Goal: Use online tool/utility: Use online tool/utility

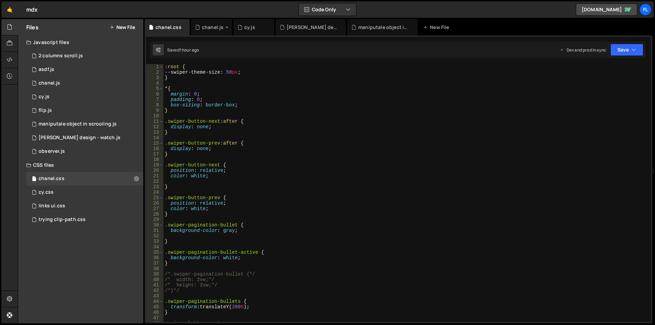
click at [205, 23] on div "chanel.js" at bounding box center [211, 27] width 41 height 16
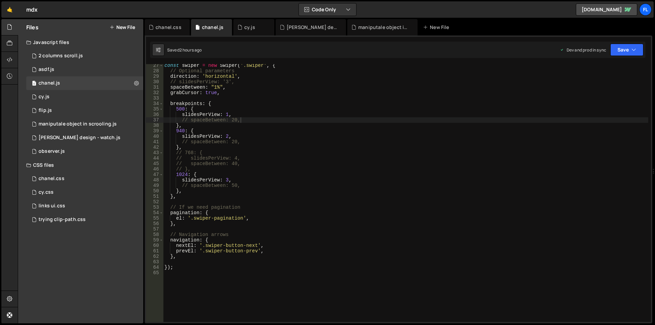
scroll to position [41, 0]
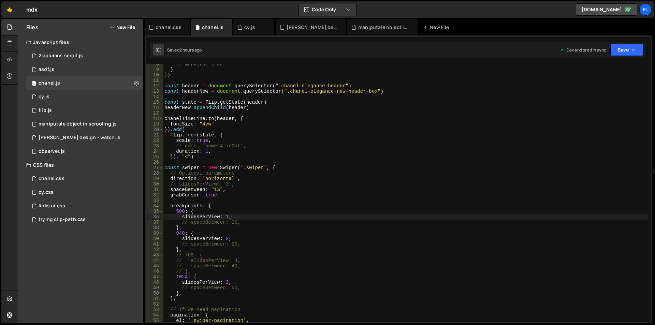
click at [234, 218] on div "// markers: true } }) const header = document . querySelector ( ".chanel-elegan…" at bounding box center [405, 195] width 485 height 269
drag, startPoint x: 281, startPoint y: 85, endPoint x: 345, endPoint y: 85, distance: 63.5
click at [345, 85] on div "// markers: true } }) const header = document . querySelector ( ".chanel-elegan…" at bounding box center [405, 195] width 485 height 269
type textarea "const header = document.querySelector(".chanel-elegance-header")"
click at [172, 26] on div "chanel.css" at bounding box center [169, 27] width 26 height 7
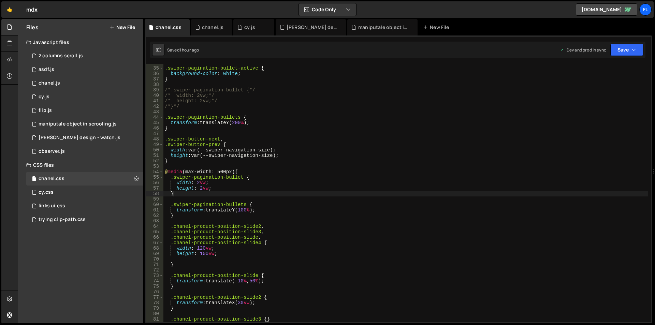
scroll to position [0, 0]
click at [204, 194] on div ".swiper-pagination-bullet-active { background-color : white ; } /*.swiper-pagin…" at bounding box center [405, 194] width 485 height 269
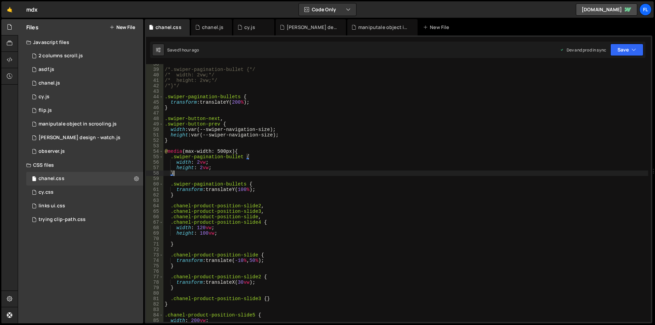
scroll to position [164, 0]
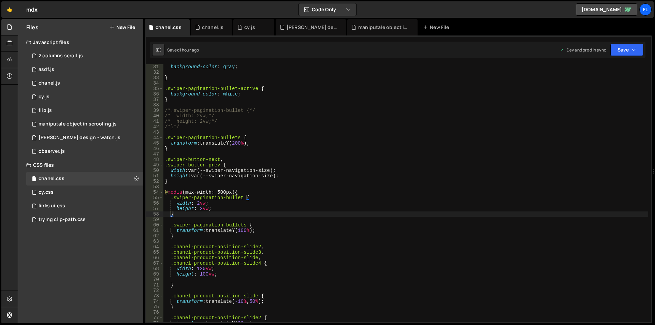
click at [244, 192] on div "background-color : gray ; } .swiper-pagination-bullet-active { background-color…" at bounding box center [405, 198] width 485 height 269
type textarea "@media (max-width: 500px) {"
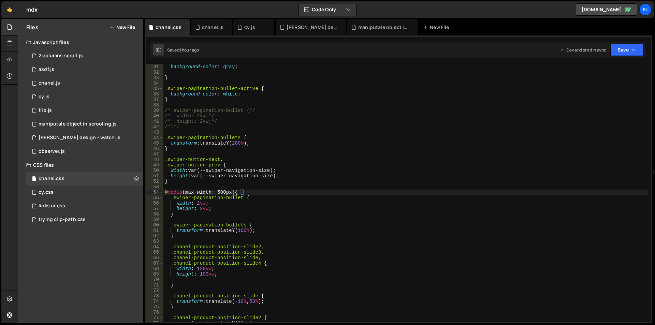
scroll to position [0, 0]
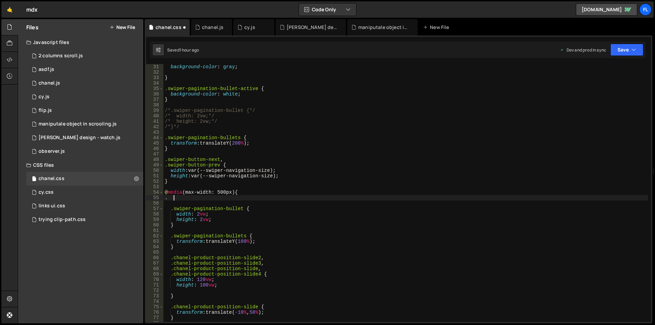
paste textarea "chanel-elegance-header"
type textarea ".chanel-elegance-header {"
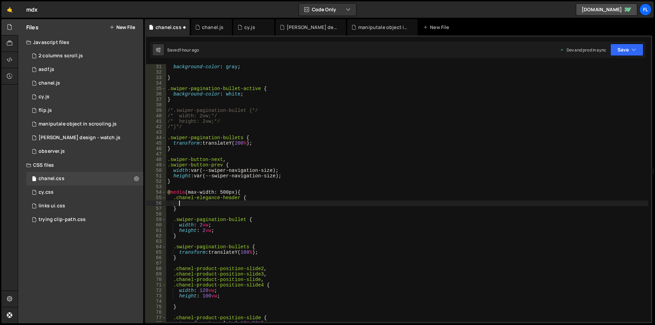
scroll to position [0, 0]
click at [210, 22] on div "chanel.js" at bounding box center [211, 27] width 41 height 16
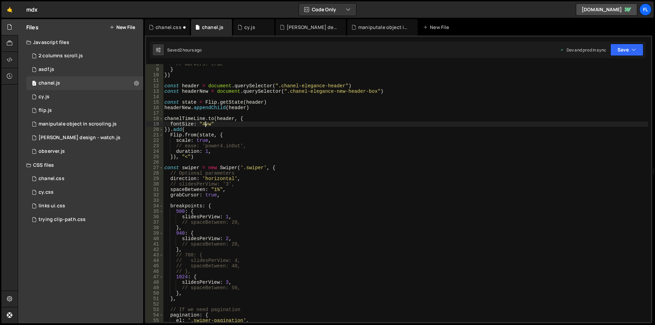
scroll to position [0, 3]
click at [203, 125] on div "// markers: true } }) const header = document . querySelector ( ".chanel-elegan…" at bounding box center [405, 195] width 485 height 269
type textarea "fontSize: "6vw""
click at [164, 27] on div "chanel.css" at bounding box center [169, 27] width 26 height 7
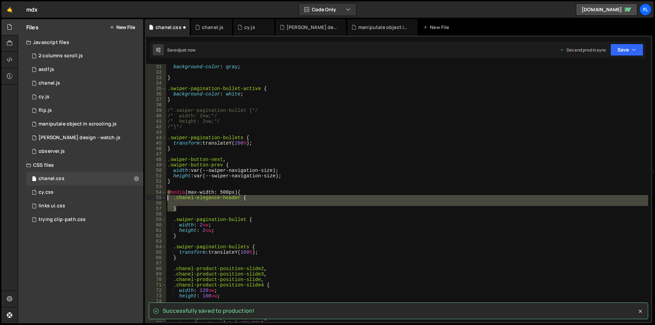
drag, startPoint x: 183, startPoint y: 207, endPoint x: 144, endPoint y: 195, distance: 40.1
click at [144, 195] on div "Files New File Javascript files 1 2 columns scroll.js 0 1 asdf.js 0 1 chanel.js…" at bounding box center [336, 171] width 637 height 305
type textarea ".chanel-elegance-header {"
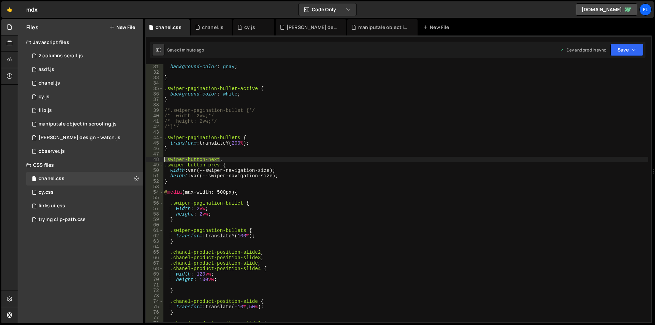
drag, startPoint x: 220, startPoint y: 159, endPoint x: 163, endPoint y: 159, distance: 56.6
click at [163, 159] on div "31 32 33 34 35 36 37 38 39 40 41 42 43 44 45 46 47 48 49 50 51 52 53 54 55 56 5…" at bounding box center [398, 193] width 505 height 258
click at [261, 194] on div "background-color : gray ; } .swiper-pagination-bullet-active { background-color…" at bounding box center [405, 198] width 485 height 269
type textarea "@media (max-width: 500px) {"
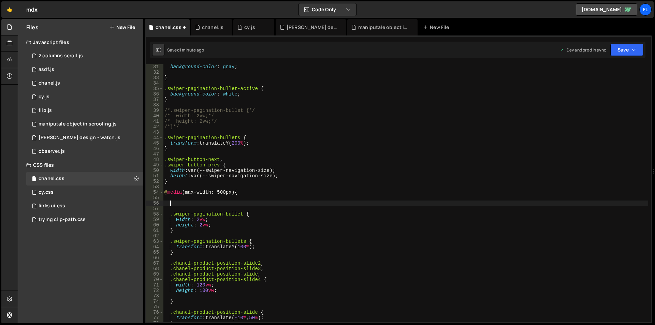
paste textarea ".swiper-button-next"
type textarea "..swiper-button-next {"
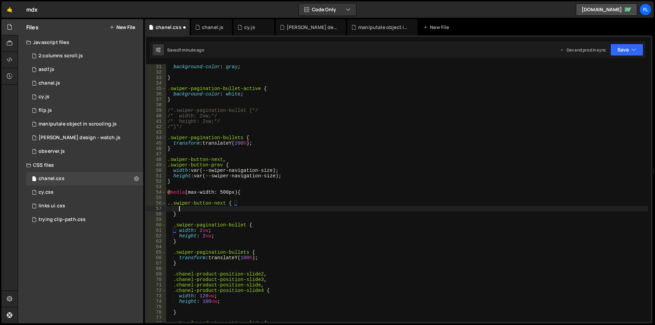
scroll to position [0, 0]
click at [176, 204] on div "background-color : gray ; } .swiper-pagination-bullet-active { background-color…" at bounding box center [407, 198] width 482 height 269
click at [195, 213] on div "background-color : gray ; } .swiper-pagination-bullet-active { background-color…" at bounding box center [407, 198] width 482 height 269
type textarea "}"
click at [196, 210] on div "background-color : gray ; } .swiper-pagination-bullet-active { background-color…" at bounding box center [407, 198] width 482 height 269
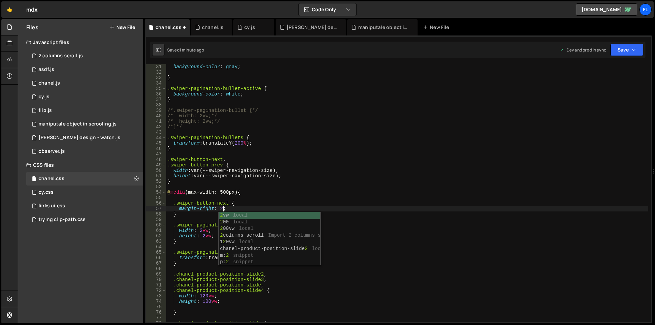
scroll to position [0, 4]
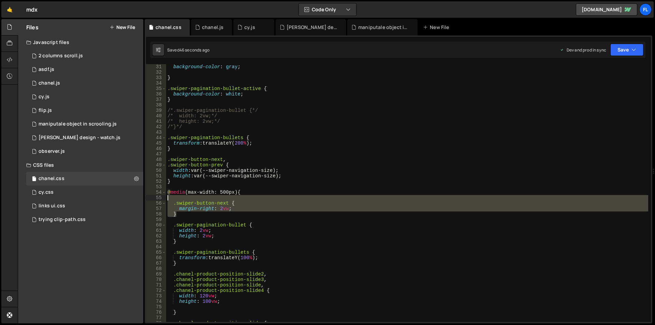
drag, startPoint x: 180, startPoint y: 213, endPoint x: 150, endPoint y: 199, distance: 33.1
click at [150, 199] on div "margin-right: 2vw; 31 32 33 34 35 36 37 38 39 40 41 42 43 44 45 46 47 48 49 50 …" at bounding box center [398, 193] width 505 height 258
type textarea "/*.swiper-button-next {*/"
click at [208, 30] on div "chanel.js" at bounding box center [212, 27] width 21 height 7
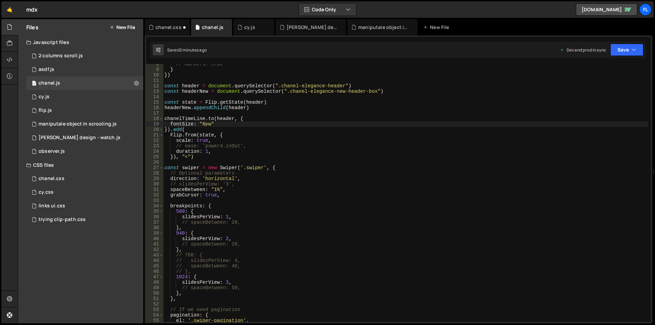
type textarea "const header = document.querySelector(".chanel-elegance-header")"
drag, startPoint x: 346, startPoint y: 85, endPoint x: 281, endPoint y: 85, distance: 65.2
click at [281, 85] on div "// markers: true } }) const header = document . querySelector ( ".chanel-elegan…" at bounding box center [405, 195] width 485 height 269
click at [160, 25] on div "chanel.css" at bounding box center [169, 27] width 26 height 7
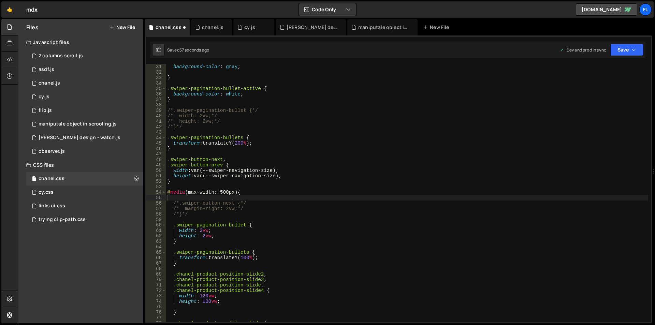
type textarea "@media (max-width: 500px) {"
click at [249, 192] on div "background-color : gray ; } .swiper-pagination-bullet-active { background-color…" at bounding box center [407, 198] width 482 height 269
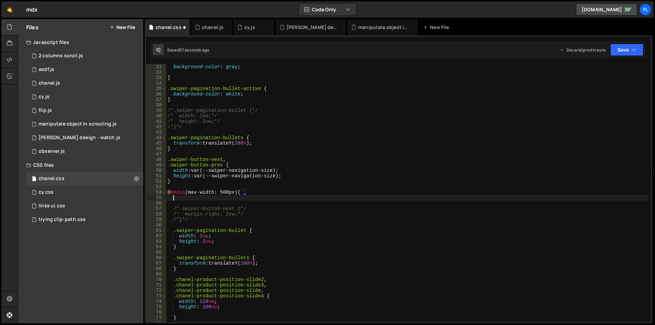
scroll to position [0, 0]
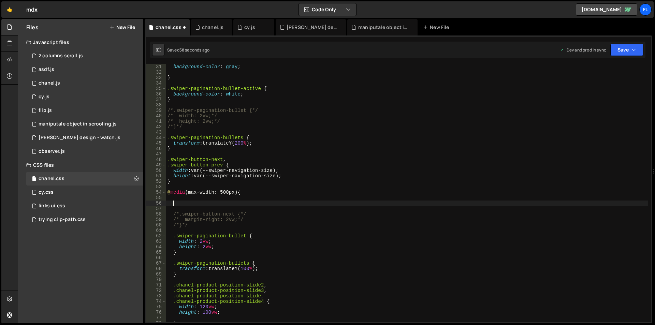
paste textarea "chanel-elegance-header"
type textarea ".chanel-elegance-header{"
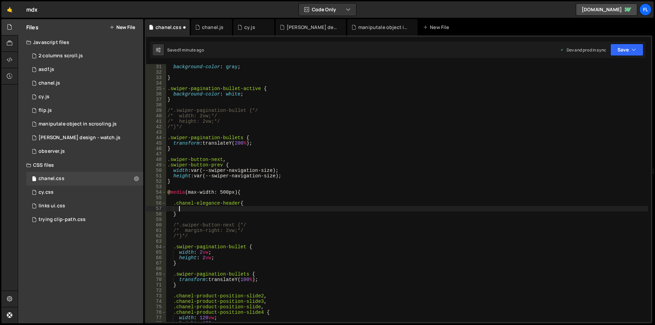
type textarea "6"
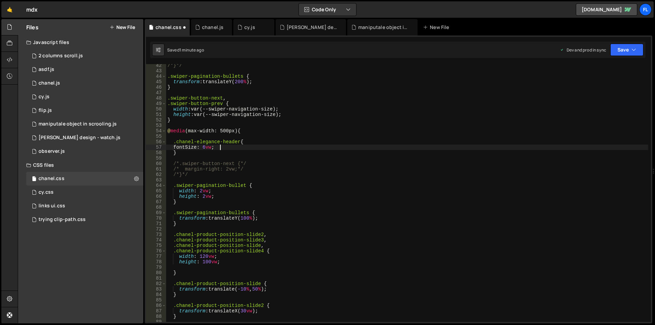
scroll to position [225, 0]
click at [209, 146] on div "/*}*/ .swiper-pagination-bullets { transform : translateY( 200 % ) ; } .swiper-…" at bounding box center [407, 197] width 482 height 269
type textarea "fontSize: 8vw;"
click at [210, 27] on div "chanel.js" at bounding box center [212, 27] width 21 height 7
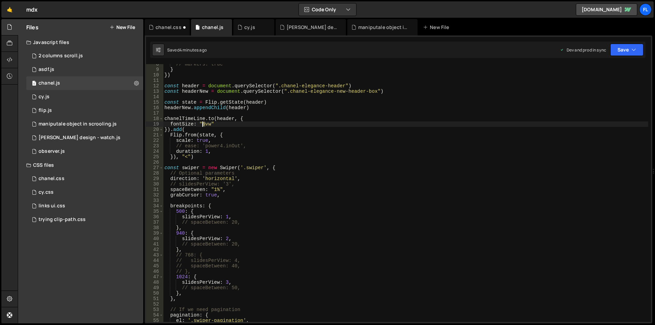
click at [203, 125] on div "// markers: true } }) const header = document . querySelector ( ".chanel-elegan…" at bounding box center [405, 195] width 485 height 269
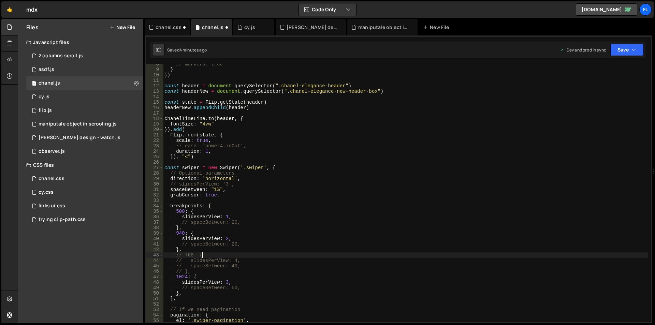
click at [340, 256] on div "// markers: true } }) const header = document . querySelector ( ".chanel-elegan…" at bounding box center [405, 195] width 485 height 269
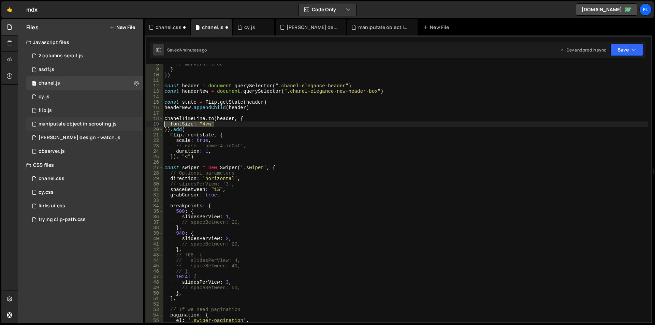
drag, startPoint x: 226, startPoint y: 124, endPoint x: 130, endPoint y: 125, distance: 96.6
click at [130, 125] on div "Files New File Javascript files 1 2 columns scroll.js 0 1 asdf.js 0 1 chanel.js…" at bounding box center [336, 171] width 637 height 305
type textarea "fontSize: "4vw""
click at [162, 28] on div "chanel.css" at bounding box center [169, 27] width 26 height 7
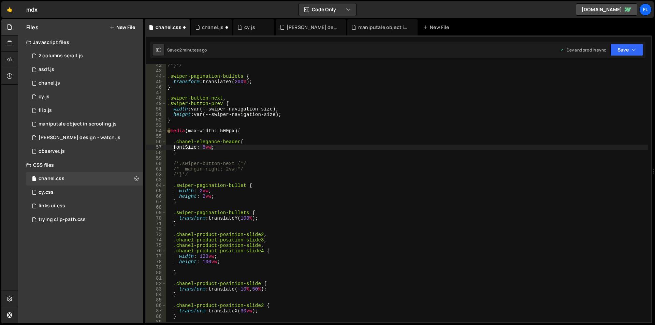
type textarea "}"
click at [206, 154] on div "/*}*/ .swiper-pagination-bullets { transform : translateY( 200 % ) ; } .swiper-…" at bounding box center [407, 197] width 482 height 269
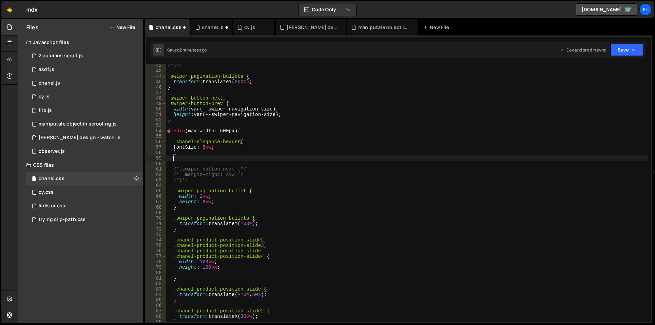
scroll to position [0, 0]
click at [209, 27] on div "chanel.js" at bounding box center [212, 27] width 21 height 7
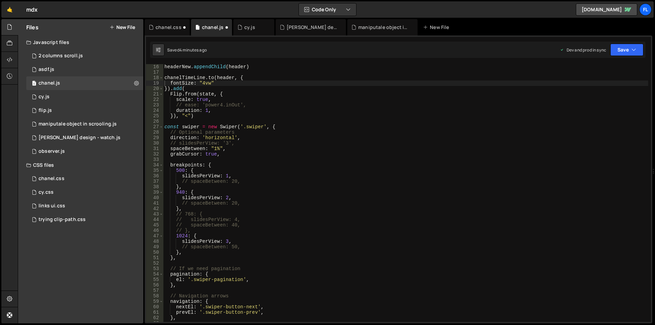
scroll to position [82, 0]
click at [202, 112] on div "headerNew . appendChild ( header ) chanelTimeLine . to ( header , { fontSize : …" at bounding box center [405, 198] width 485 height 269
click at [202, 117] on div "headerNew . appendChild ( header ) chanelTimeLine . to ( header , { fontSize : …" at bounding box center [405, 198] width 485 height 269
type textarea "}), "<")"
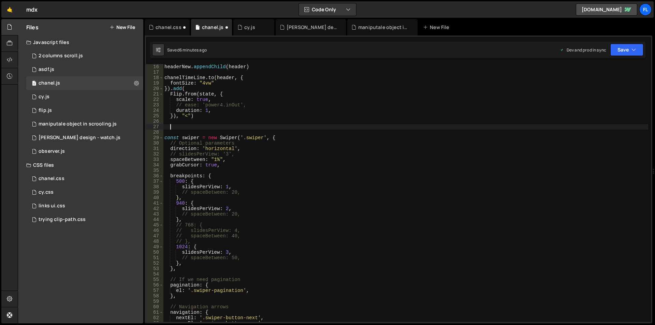
paste textarea "});"
type textarea "});"
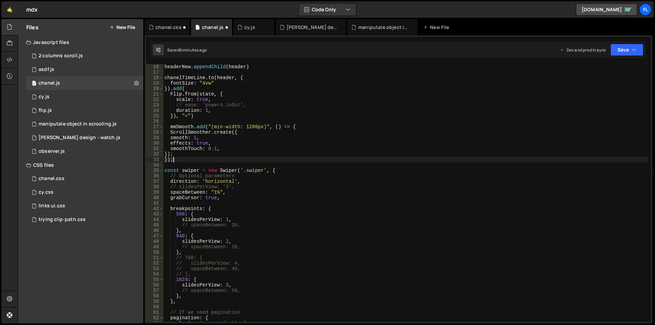
click at [202, 122] on div "headerNew . appendChild ( header ) chanelTimeLine . to ( header , { fontSize : …" at bounding box center [405, 198] width 485 height 269
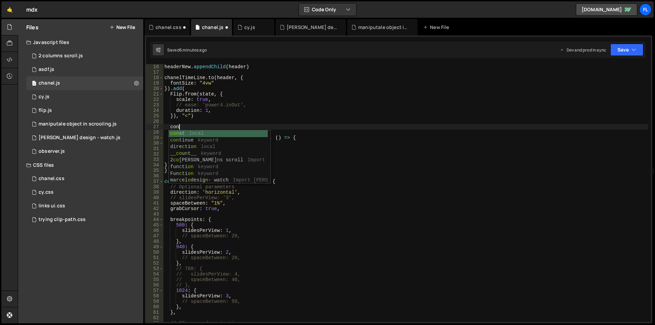
scroll to position [0, 1]
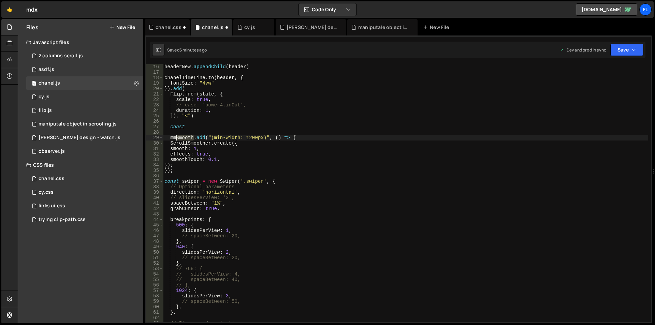
drag, startPoint x: 194, startPoint y: 136, endPoint x: 177, endPoint y: 136, distance: 17.8
click at [177, 136] on div "headerNew . appendChild ( header ) chanelTimeLine . to ( header , { fontSize : …" at bounding box center [405, 198] width 485 height 269
type textarea "mm.add("(min-width: 1200px)", () => {"
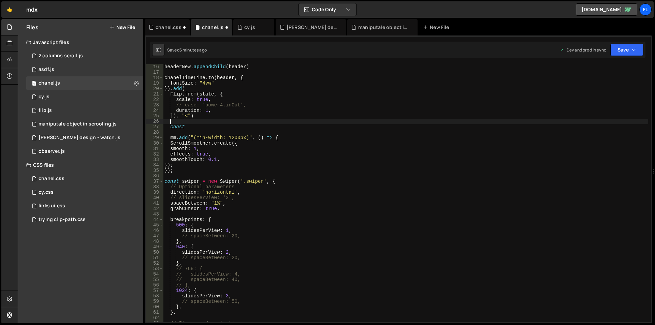
click at [193, 124] on div "headerNew . appendChild ( header ) chanelTimeLine . to ( header , { fontSize : …" at bounding box center [405, 198] width 485 height 269
click at [195, 128] on div "headerNew . appendChild ( header ) chanelTimeLine . to ( header , { fontSize : …" at bounding box center [405, 198] width 485 height 269
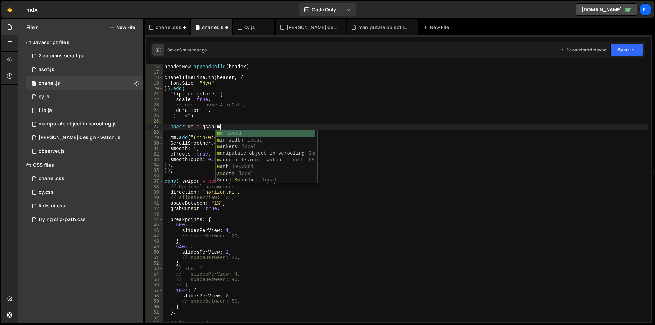
scroll to position [0, 3]
click at [221, 126] on div "headerNew . appendChild ( header ) chanelTimeLine . to ( header , { fontSize : …" at bounding box center [405, 198] width 485 height 269
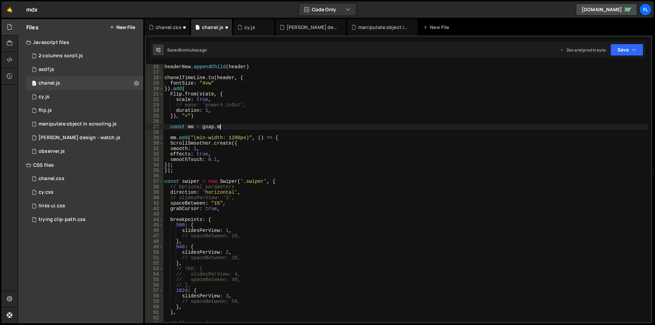
paste textarea "gsap.matchMedia()"
drag, startPoint x: 220, startPoint y: 128, endPoint x: 213, endPoint y: 115, distance: 14.4
click at [204, 124] on div "headerNew . appendChild ( header ) chanelTimeLine . to ( header , { fontSize : …" at bounding box center [405, 198] width 485 height 269
click at [170, 26] on div "chanel.css" at bounding box center [169, 27] width 26 height 7
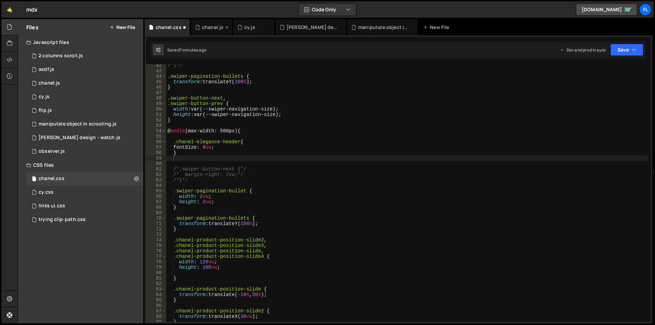
click at [205, 32] on div "chanel.js" at bounding box center [211, 27] width 41 height 16
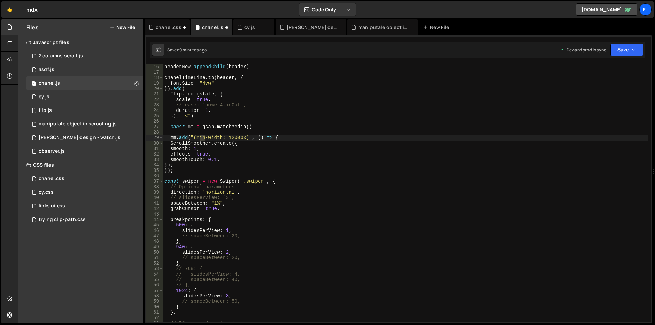
drag, startPoint x: 206, startPoint y: 138, endPoint x: 200, endPoint y: 138, distance: 6.1
click at [200, 138] on div "headerNew . appendChild ( header ) chanelTimeLine . to ( header , { fontSize : …" at bounding box center [405, 198] width 485 height 269
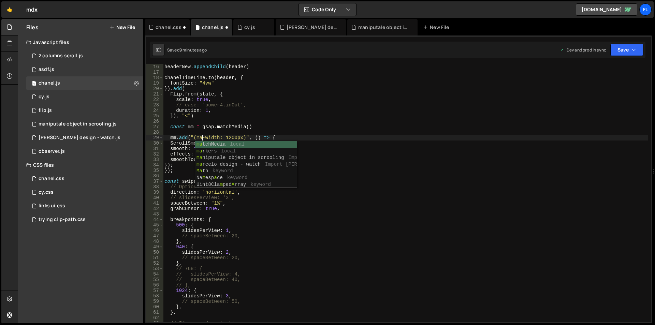
scroll to position [0, 3]
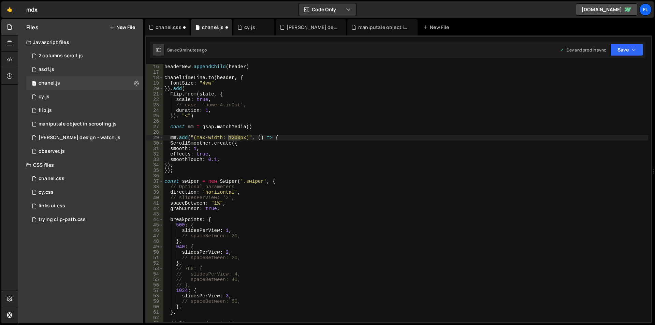
drag, startPoint x: 240, startPoint y: 137, endPoint x: 229, endPoint y: 137, distance: 10.6
click at [229, 137] on div "headerNew . appendChild ( header ) chanelTimeLine . to ( header , { fontSize : …" at bounding box center [405, 198] width 485 height 269
click at [167, 27] on div "chanel.css" at bounding box center [169, 27] width 26 height 7
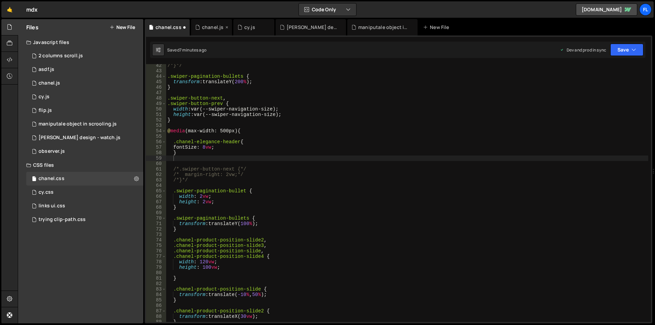
click at [211, 30] on div "chanel.js" at bounding box center [212, 27] width 21 height 7
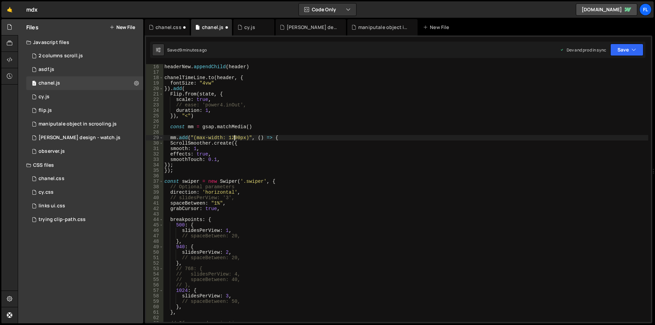
click at [235, 138] on div "headerNew . appendChild ( header ) chanelTimeLine . to ( header , { fontSize : …" at bounding box center [405, 198] width 485 height 269
click at [235, 178] on div "headerNew . appendChild ( header ) chanelTimeLine . to ( header , { fontSize : …" at bounding box center [405, 198] width 485 height 269
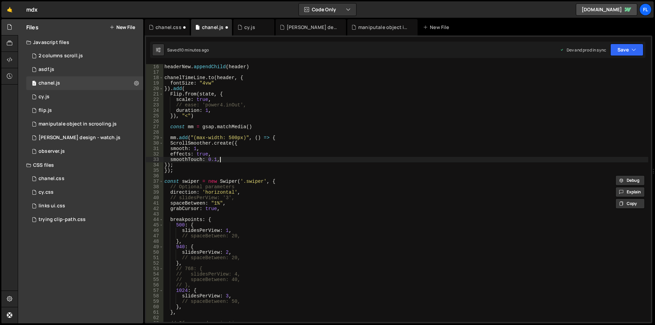
click at [221, 158] on div "headerNew . appendChild ( header ) chanelTimeLine . to ( header , { fontSize : …" at bounding box center [405, 198] width 485 height 269
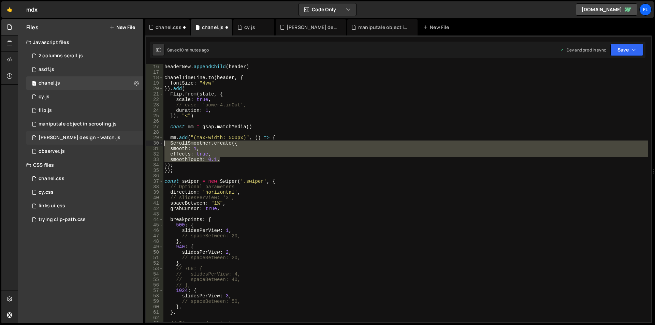
drag, startPoint x: 222, startPoint y: 160, endPoint x: 141, endPoint y: 144, distance: 82.9
click at [141, 144] on div "Files New File Javascript files 1 2 columns scroll.js 0 1 asdf.js 0 1 chanel.js…" at bounding box center [336, 171] width 637 height 305
type textarea "// smoothTouch: 0.1,"
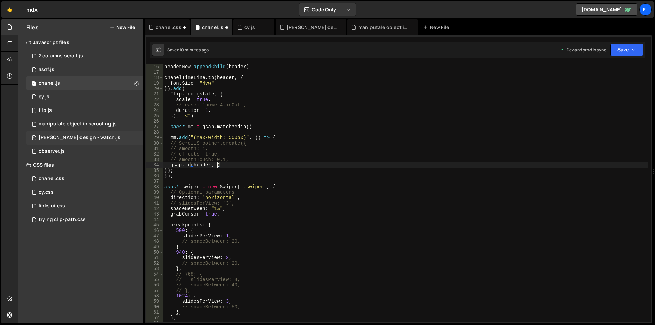
type textarea "[DOMAIN_NAME](header, {)"
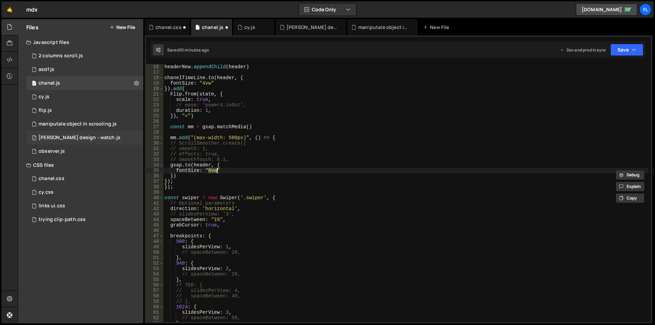
scroll to position [0, 3]
click at [494, 220] on div "headerNew . appendChild ( header ) chanelTimeLine . to ( header , { fontSize : …" at bounding box center [405, 198] width 485 height 269
type textarea "spaceBetween: "1%","
click at [180, 193] on div "headerNew . appendChild ( header ) chanelTimeLine . to ( header , { fontSize : …" at bounding box center [405, 198] width 485 height 269
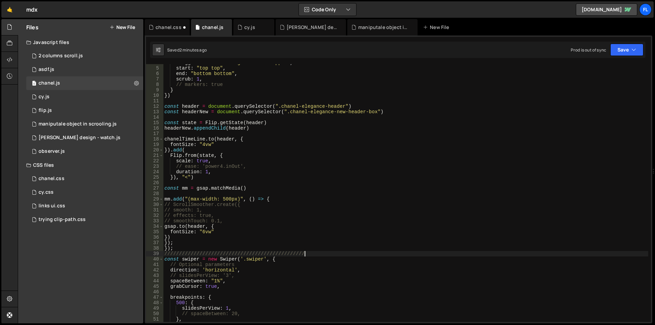
scroll to position [20, 0]
click at [174, 190] on div "trigger : ".chanel-elegance-sec-wrapper" , start : "top top" , end : "bottom bo…" at bounding box center [405, 194] width 485 height 269
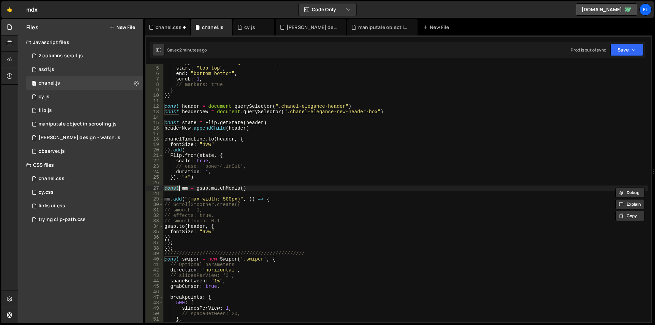
scroll to position [0, 0]
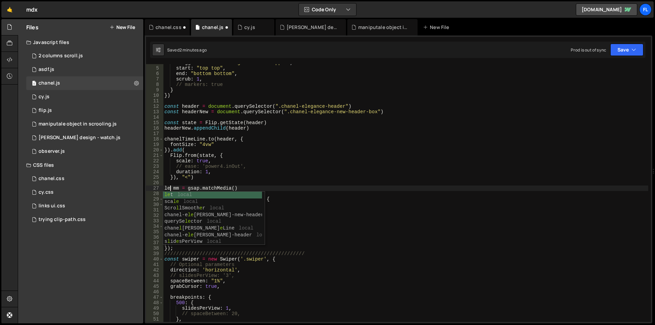
type textarea "let mm = gsap.matchMedia()"
click at [354, 194] on div "trigger : ".chanel-elegance-sec-wrapper" , start : "top top" , end : "bottom bo…" at bounding box center [405, 194] width 485 height 269
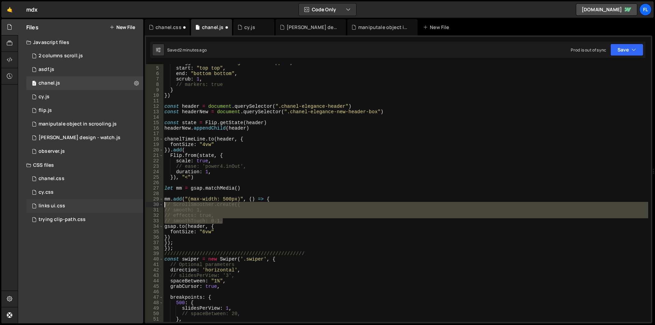
drag, startPoint x: 227, startPoint y: 219, endPoint x: 138, endPoint y: 205, distance: 90.2
click at [138, 205] on div "Files New File Javascript files 1 2 columns scroll.js 0 1 asdf.js 0 1 chanel.js…" at bounding box center [336, 171] width 637 height 305
type textarea "// ScrollSmoother.create({ // smooth: 1,"
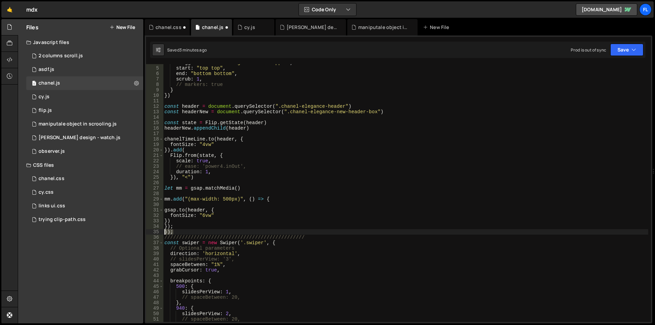
drag, startPoint x: 177, startPoint y: 231, endPoint x: 156, endPoint y: 231, distance: 21.2
click at [156, 231] on div "4 5 6 7 8 9 10 11 12 13 14 15 16 17 18 19 20 21 22 23 24 25 26 27 28 29 30 31 3…" at bounding box center [398, 193] width 505 height 258
type textarea "});"
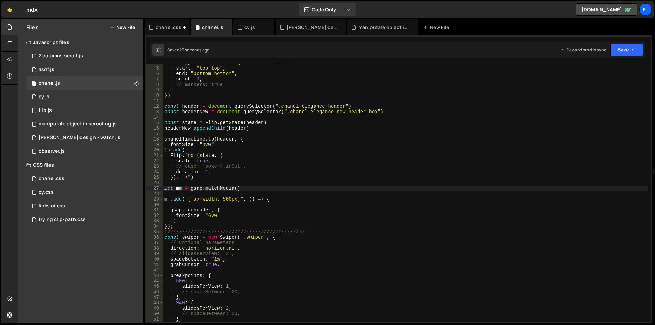
click at [340, 190] on div "trigger : ".chanel-elegance-sec-wrapper" , start : "top top" , end : "bottom bo…" at bounding box center [405, 194] width 485 height 269
click at [203, 146] on div "trigger : ".chanel-elegance-sec-wrapper" , start : "top top" , end : "bottom bo…" at bounding box center [405, 194] width 485 height 269
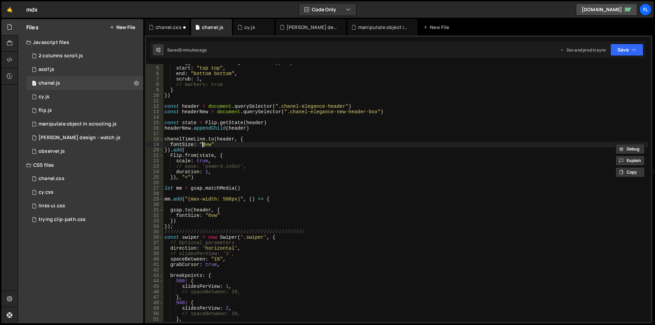
scroll to position [0, 3]
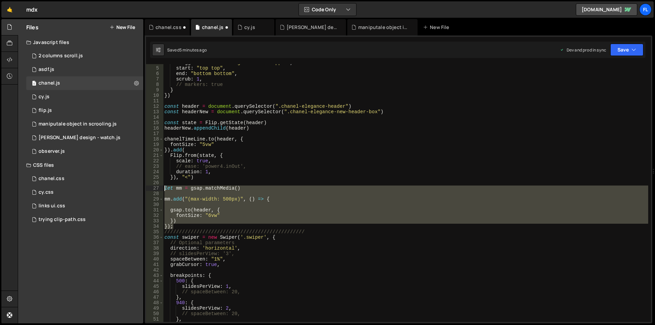
drag, startPoint x: 181, startPoint y: 226, endPoint x: 160, endPoint y: 188, distance: 43.7
click at [160, 188] on div "fontSize: "5vw" 4 5 6 7 8 9 10 11 12 13 14 15 16 17 18 19 20 21 22 23 24 25 26 …" at bounding box center [398, 193] width 505 height 258
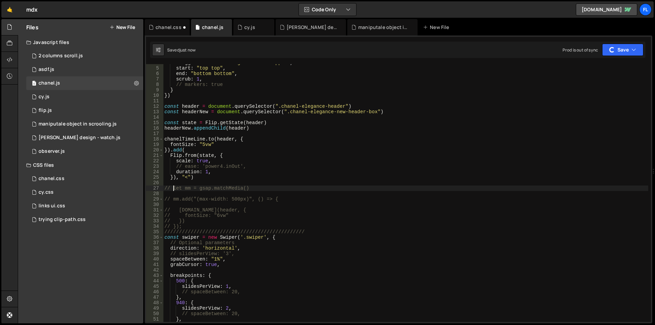
type textarea "// let mm = gsap.matchMedia()"
